Goal: Navigation & Orientation: Go to known website

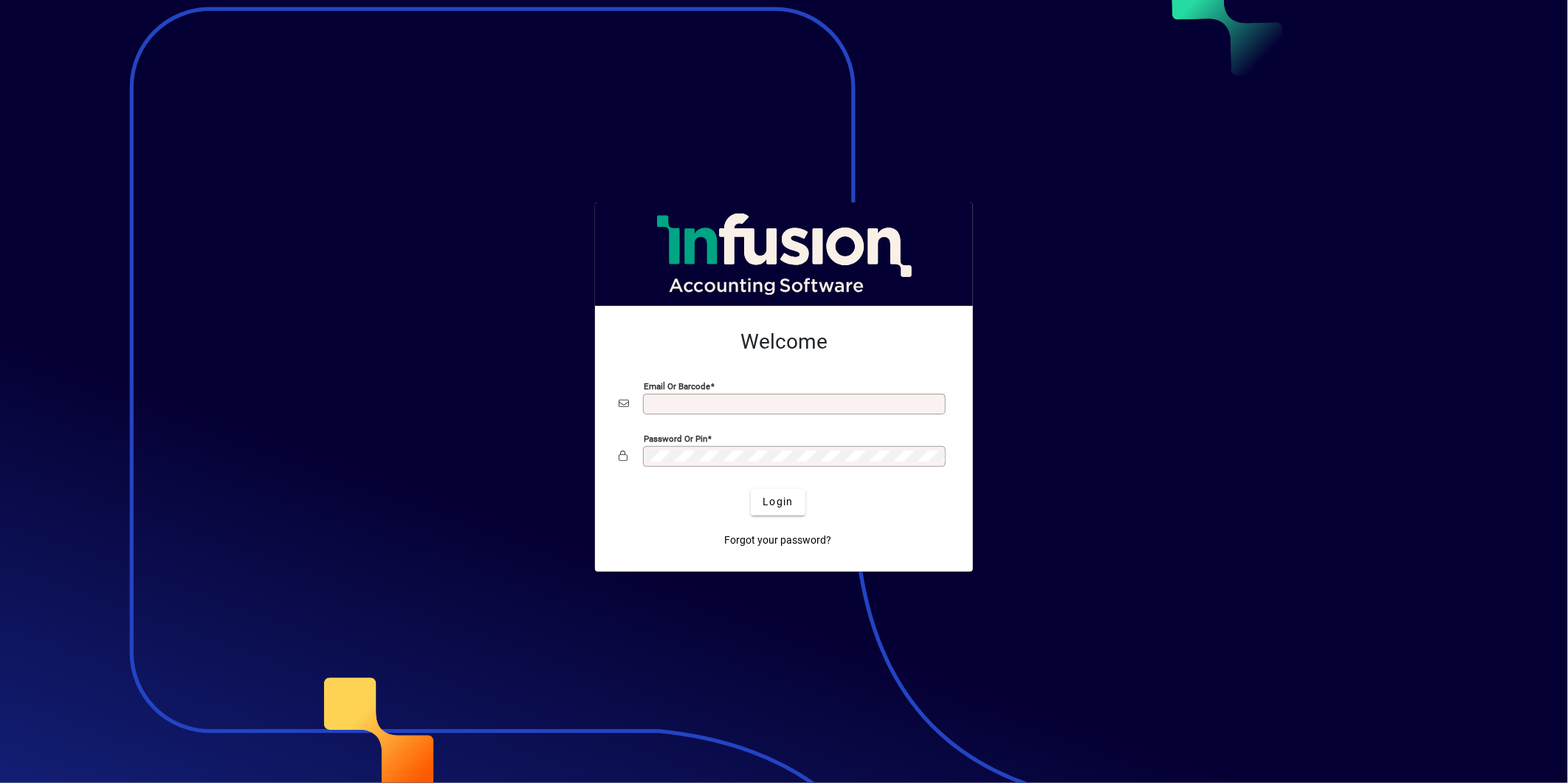
type input "**********"
drag, startPoint x: 750, startPoint y: 511, endPoint x: 758, endPoint y: 510, distance: 8.1
click at [750, 511] on div "Login" at bounding box center [778, 502] width 331 height 27
click at [766, 508] on span "Login" at bounding box center [778, 502] width 31 height 16
